Goal: Transaction & Acquisition: Purchase product/service

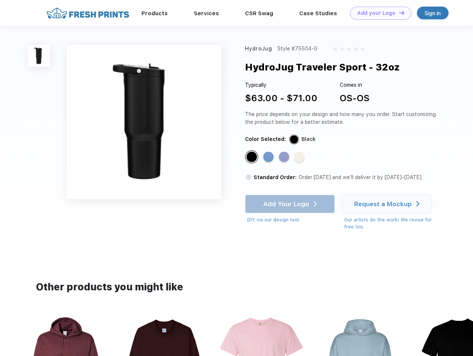
click at [378, 13] on link "Add your Logo Design Tool" at bounding box center [380, 13] width 61 height 13
click at [0, 0] on div "Design Tool" at bounding box center [0, 0] width 0 height 0
click at [398, 13] on link "Add your Logo Design Tool" at bounding box center [380, 13] width 61 height 13
click at [39, 56] on img at bounding box center [39, 56] width 22 height 22
click at [252, 157] on div "Standard Color" at bounding box center [252, 157] width 10 height 10
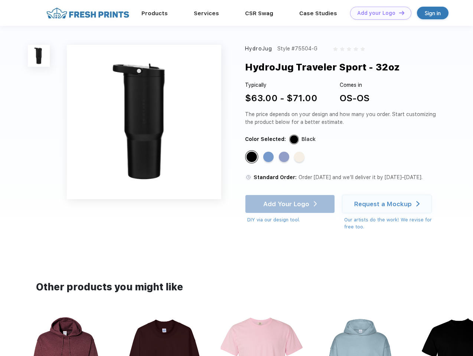
click at [269, 157] on div "Standard Color" at bounding box center [268, 157] width 10 height 10
click at [285, 157] on div "Standard Color" at bounding box center [284, 157] width 10 height 10
click at [300, 157] on div "Standard Color" at bounding box center [299, 157] width 10 height 10
click at [291, 204] on div "Add Your Logo DIY via our design tool. Ah shoot! This product isn't up in our d…" at bounding box center [290, 209] width 90 height 29
click at [388, 204] on div "Request a Mockup" at bounding box center [383, 204] width 58 height 7
